Goal: Information Seeking & Learning: Learn about a topic

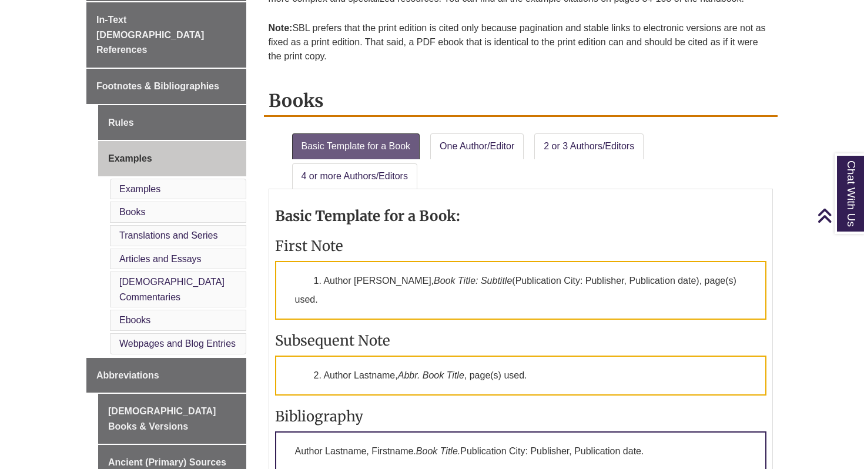
scroll to position [372, 0]
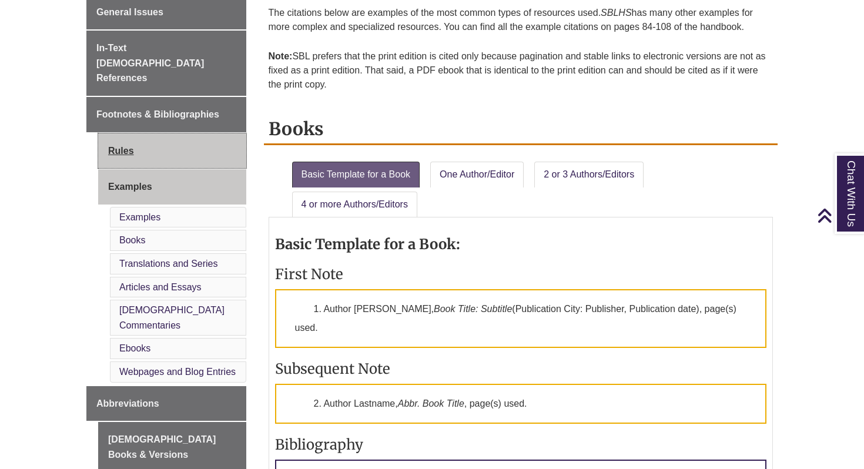
click at [132, 133] on link "Rules" at bounding box center [172, 150] width 148 height 35
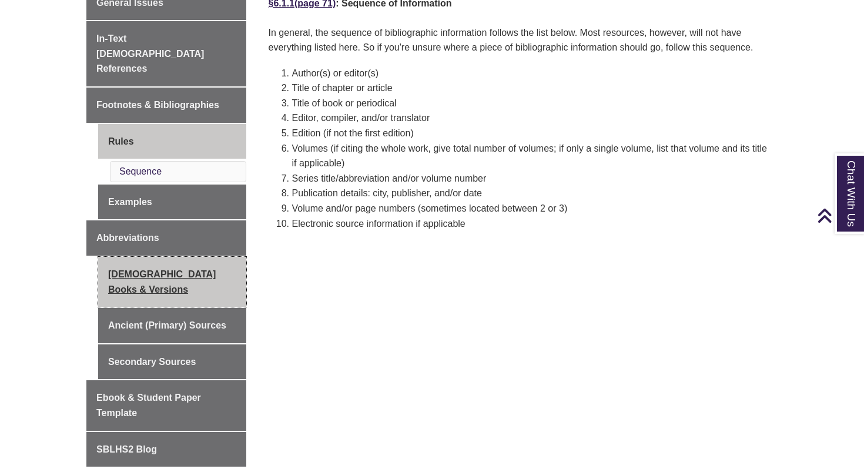
scroll to position [388, 0]
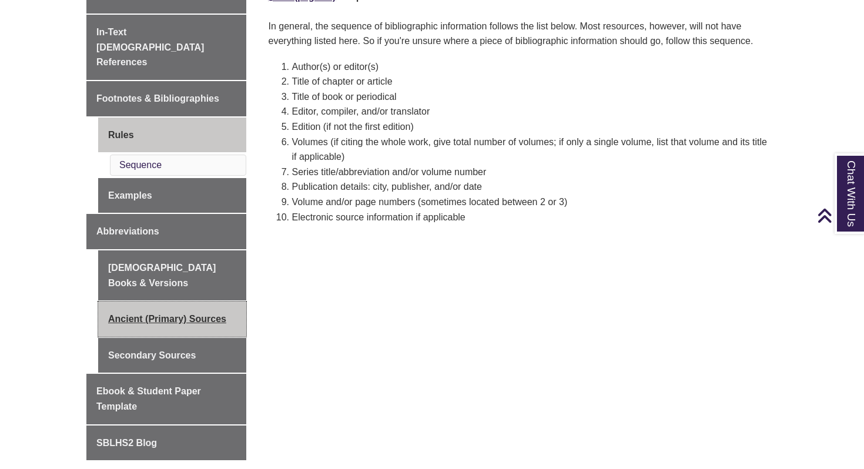
click at [189, 302] on link "Ancient (Primary) Sources" at bounding box center [172, 319] width 148 height 35
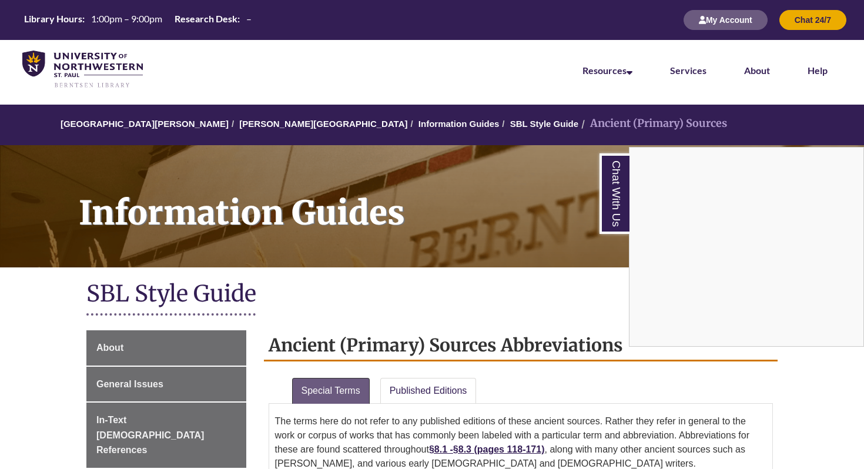
click at [156, 349] on div "Chat With Us" at bounding box center [432, 234] width 864 height 469
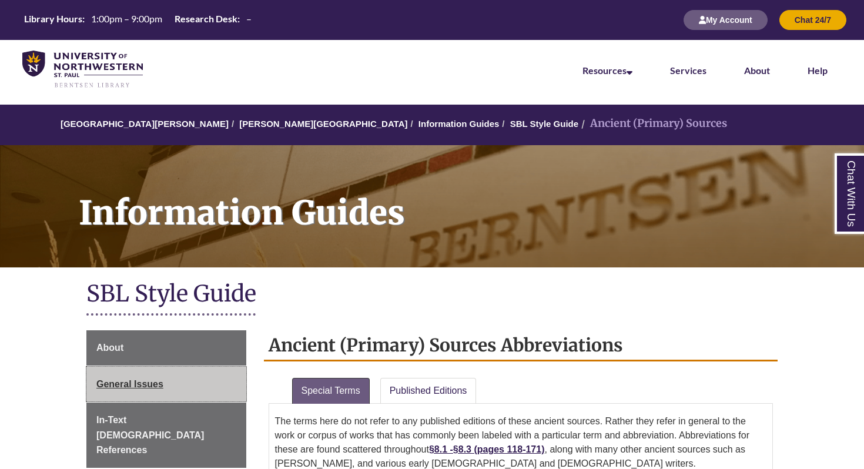
click at [154, 383] on span "General Issues" at bounding box center [129, 384] width 67 height 10
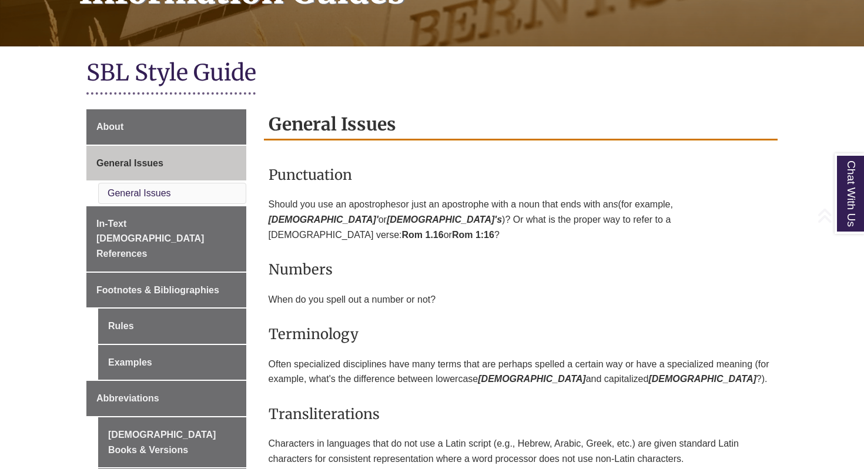
scroll to position [322, 0]
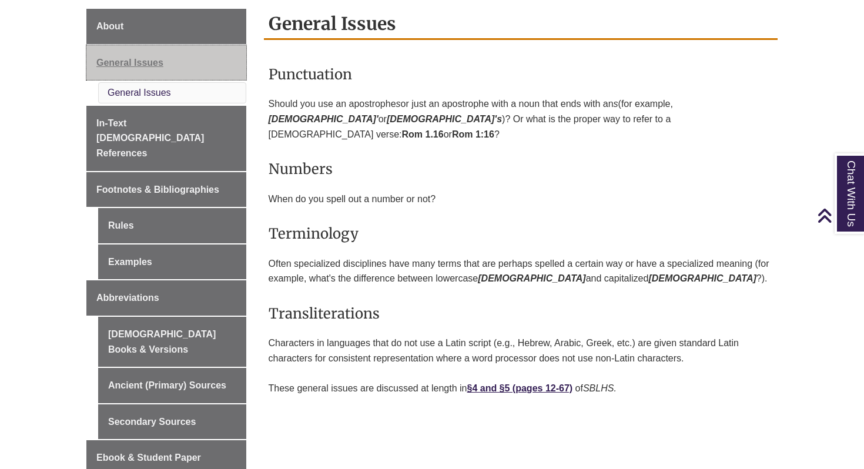
click at [212, 66] on link "General Issues" at bounding box center [166, 62] width 160 height 35
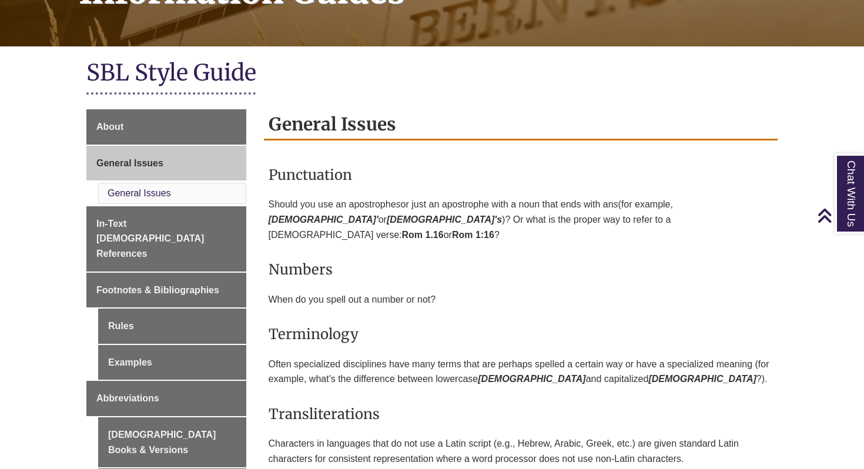
scroll to position [153, 0]
